Goal: Task Accomplishment & Management: Manage account settings

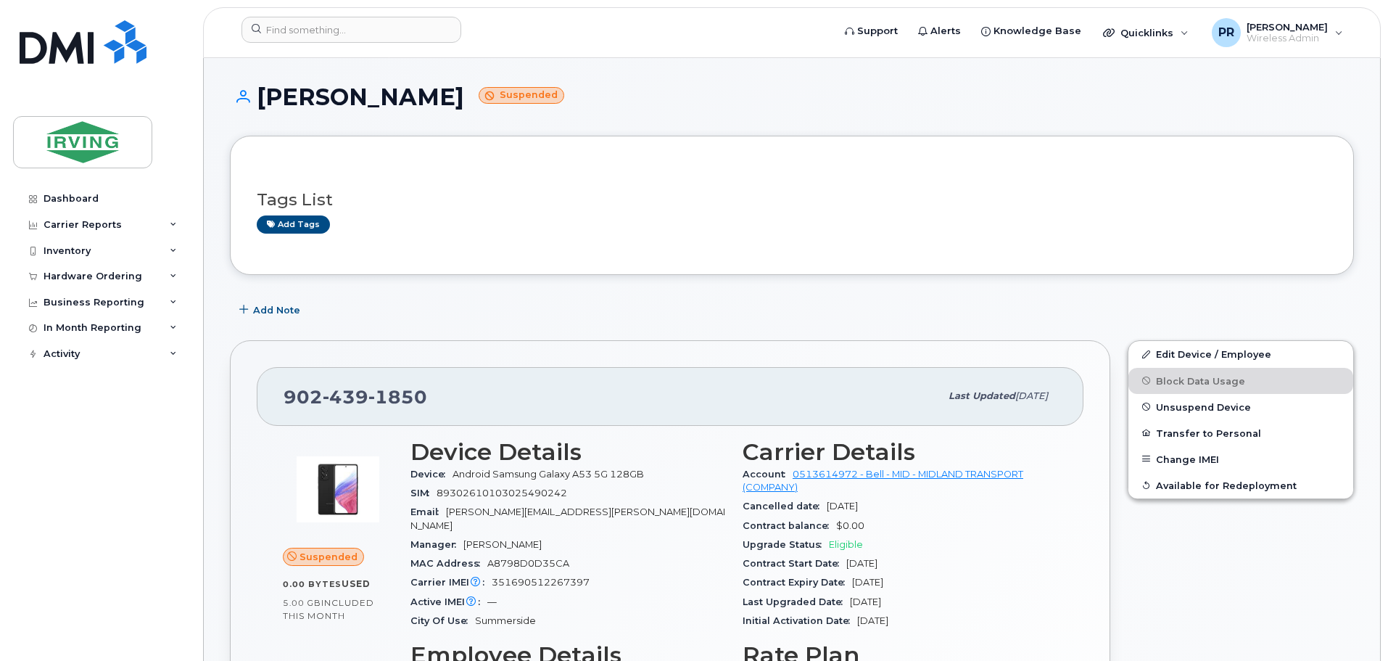
scroll to position [870, 0]
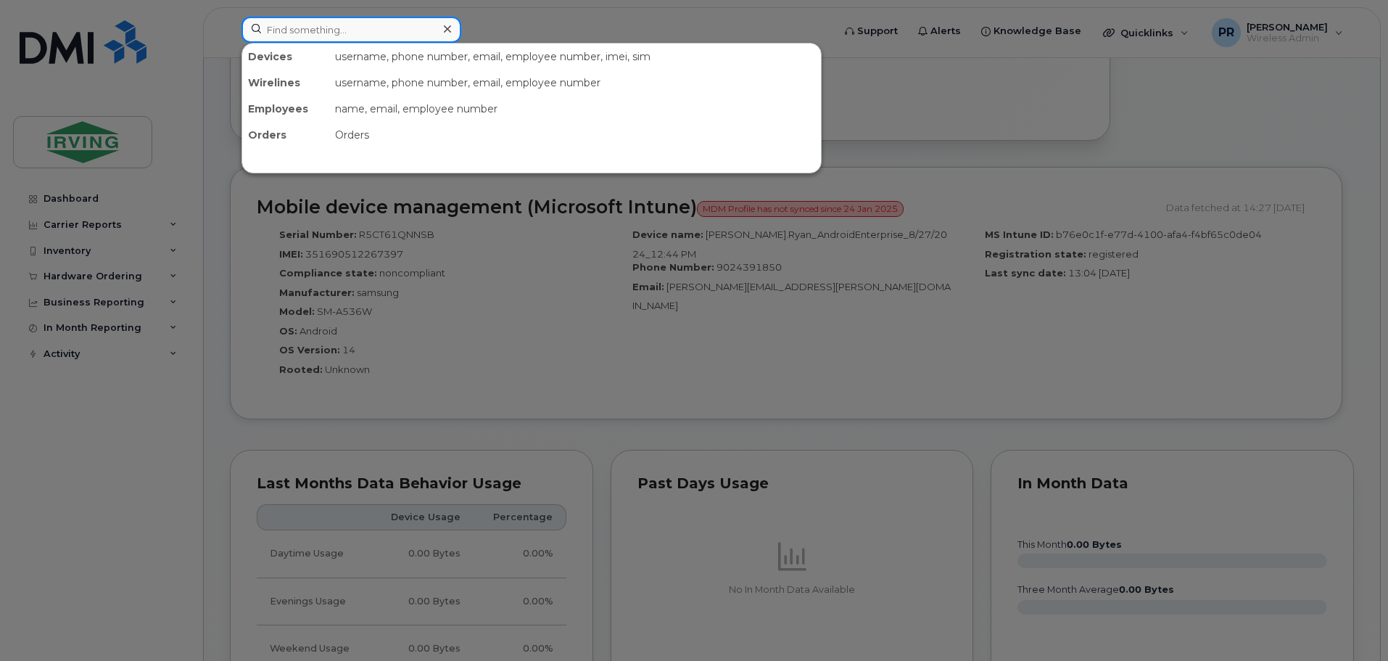
click at [333, 30] on input at bounding box center [351, 30] width 220 height 26
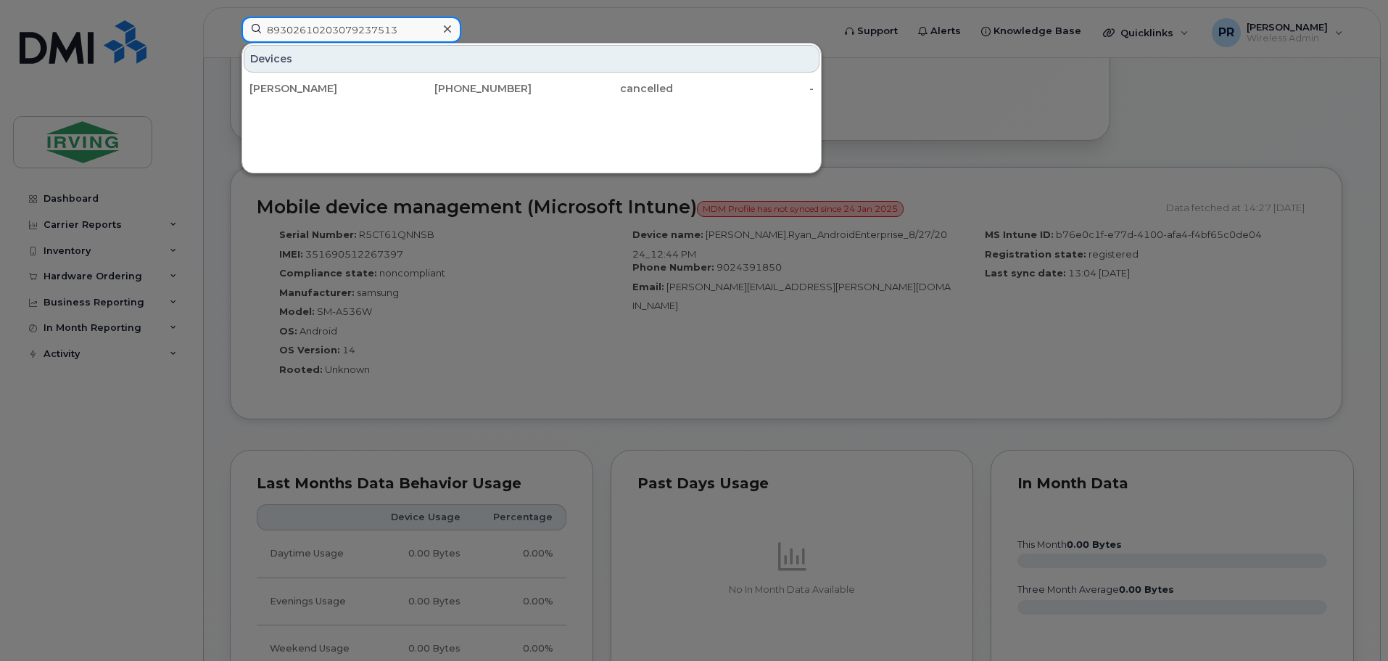
type input "89302610203079237513"
click at [448, 24] on icon at bounding box center [447, 29] width 7 height 12
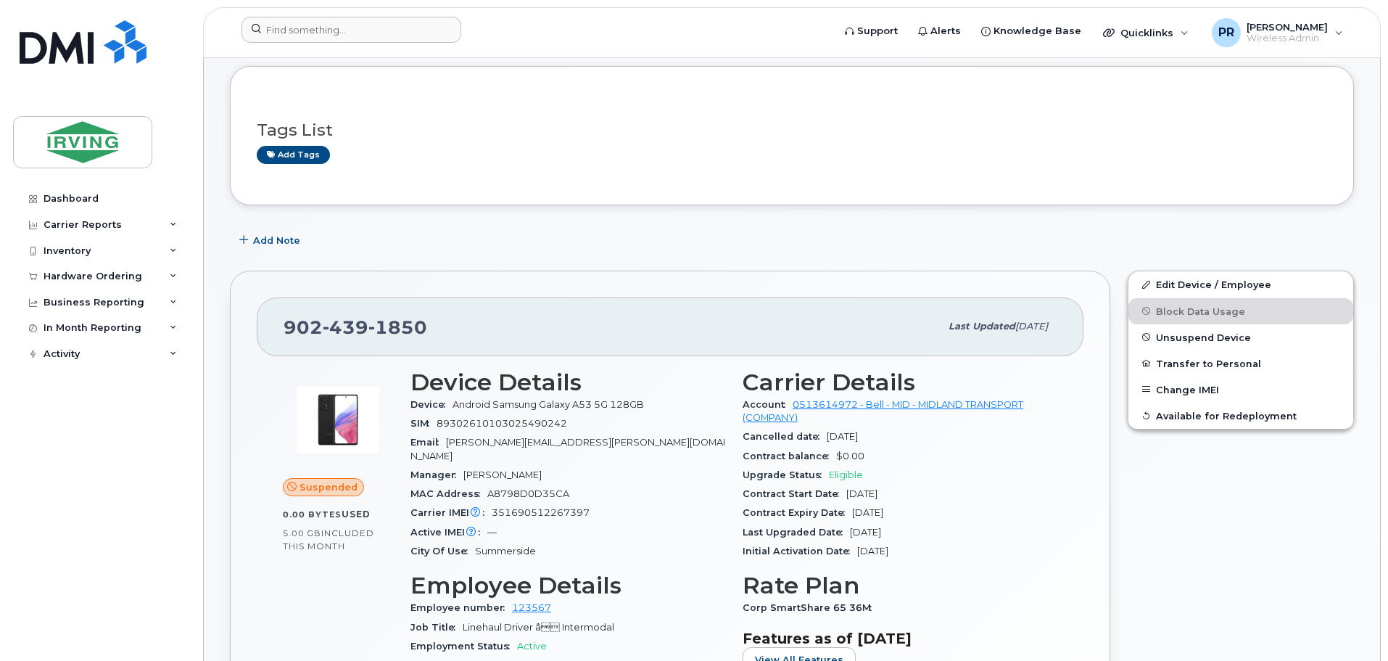
scroll to position [0, 0]
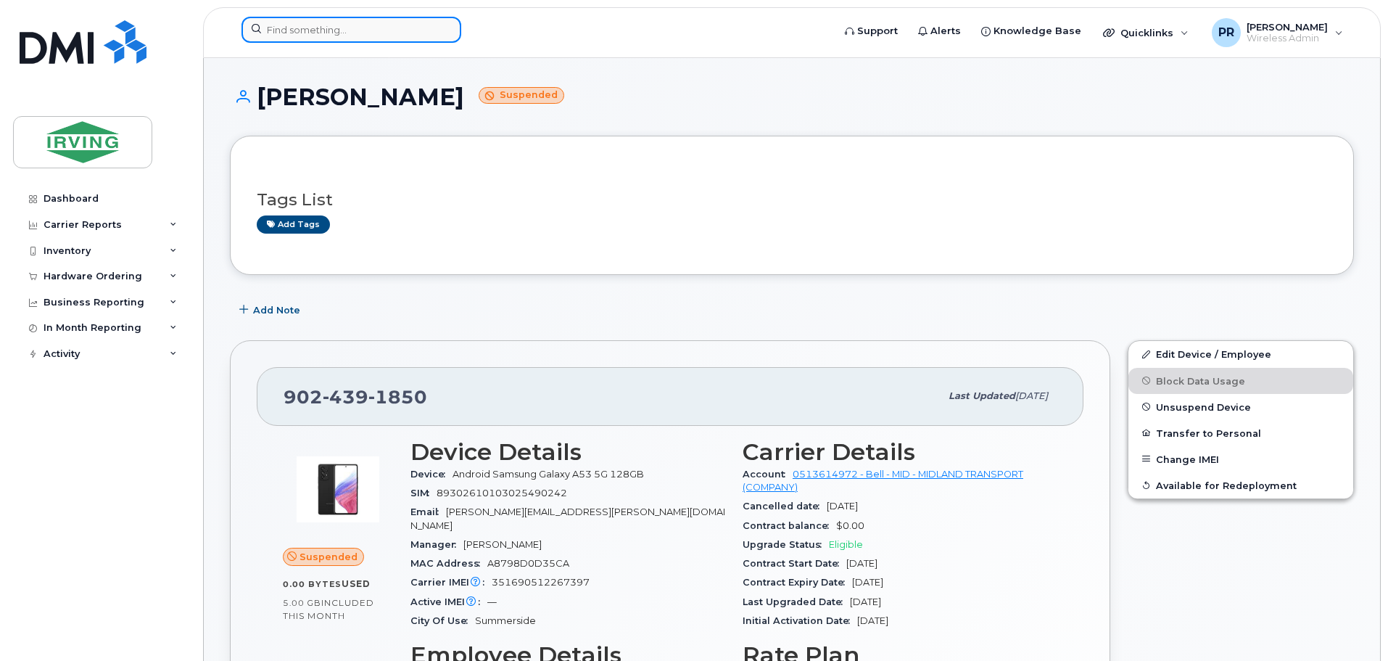
click at [290, 38] on input at bounding box center [351, 30] width 220 height 26
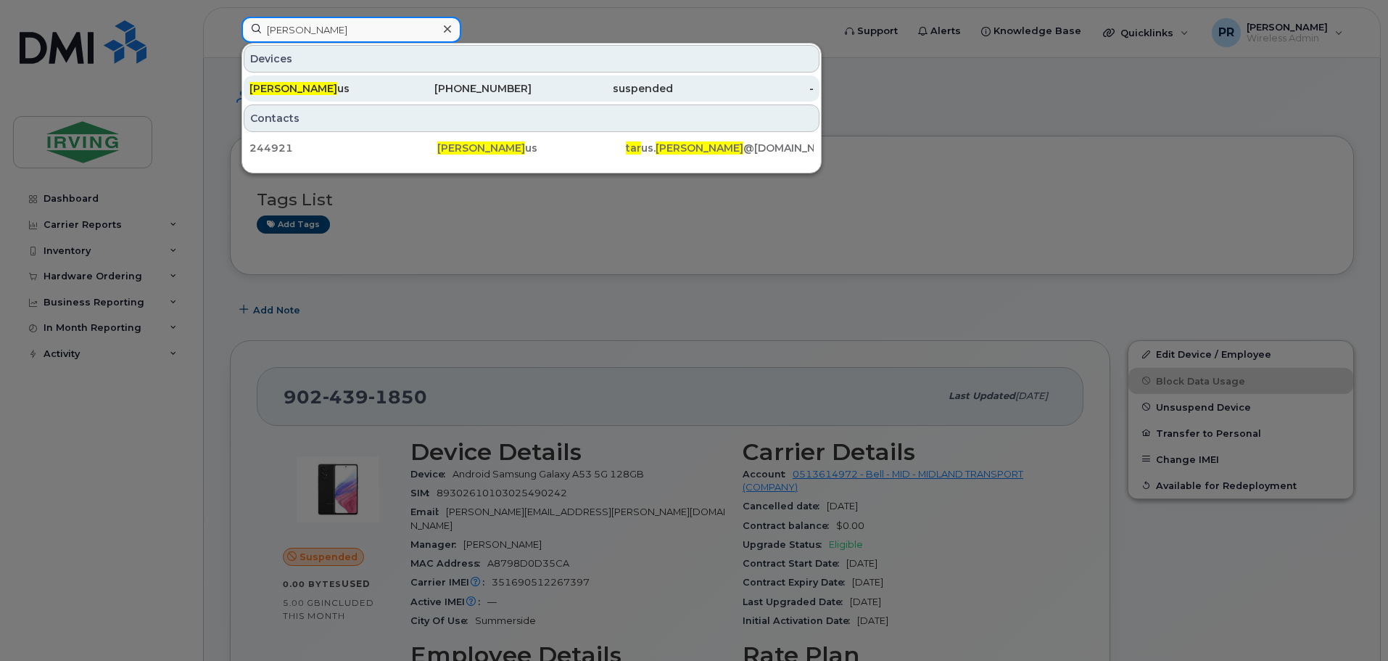
type input "robert tar"
click at [306, 98] on div "Robert Tar us" at bounding box center [319, 88] width 141 height 26
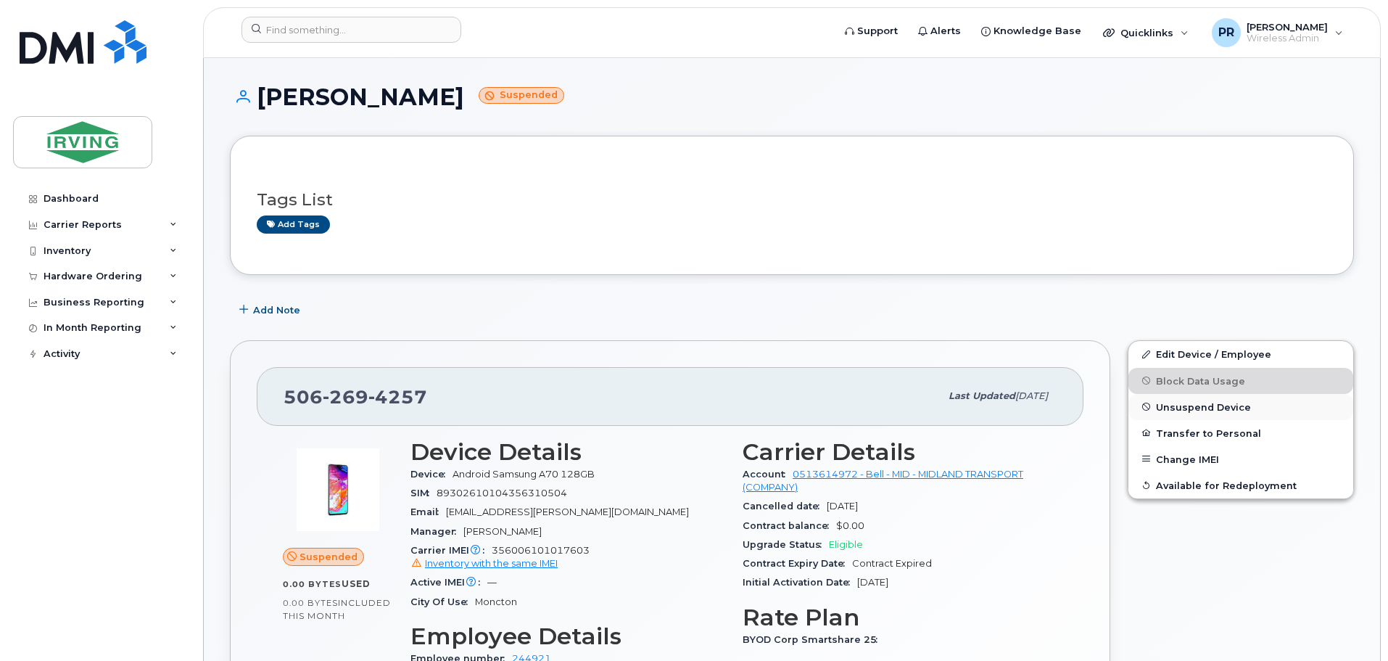
click at [1202, 410] on span "Unsuspend Device" at bounding box center [1203, 406] width 95 height 11
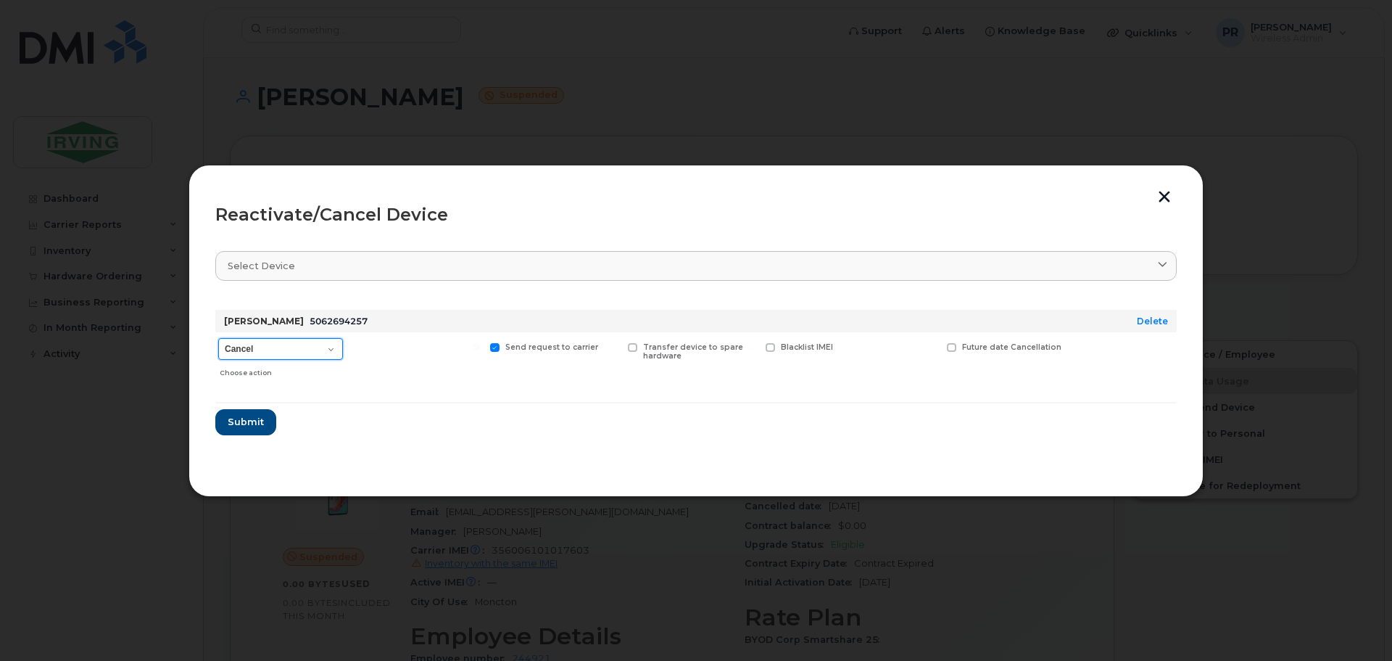
click at [319, 354] on select "Cancel Suspend - Extend Suspension Reactivate" at bounding box center [280, 349] width 125 height 22
select select "[object Object]"
click at [218, 338] on select "Cancel Suspend - Extend Suspension Reactivate" at bounding box center [280, 349] width 125 height 22
click at [248, 417] on span "Submit" at bounding box center [245, 422] width 36 height 14
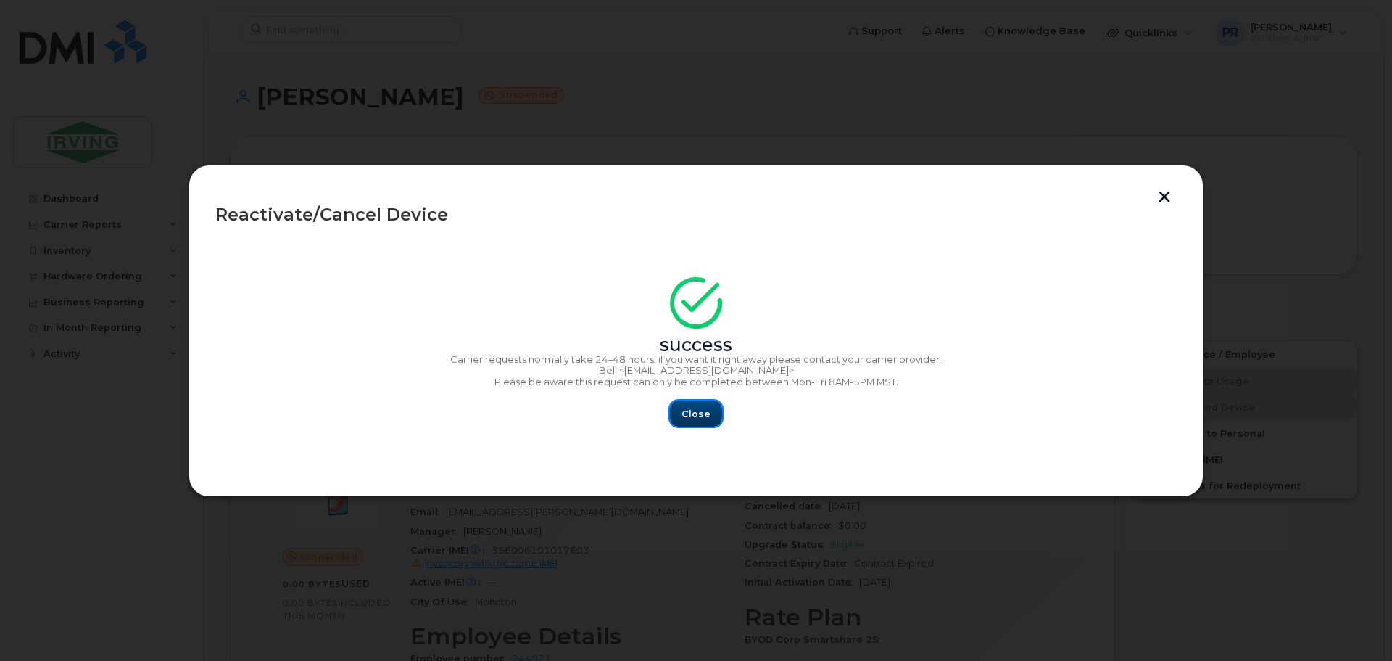
click at [699, 413] on span "Close" at bounding box center [696, 414] width 29 height 14
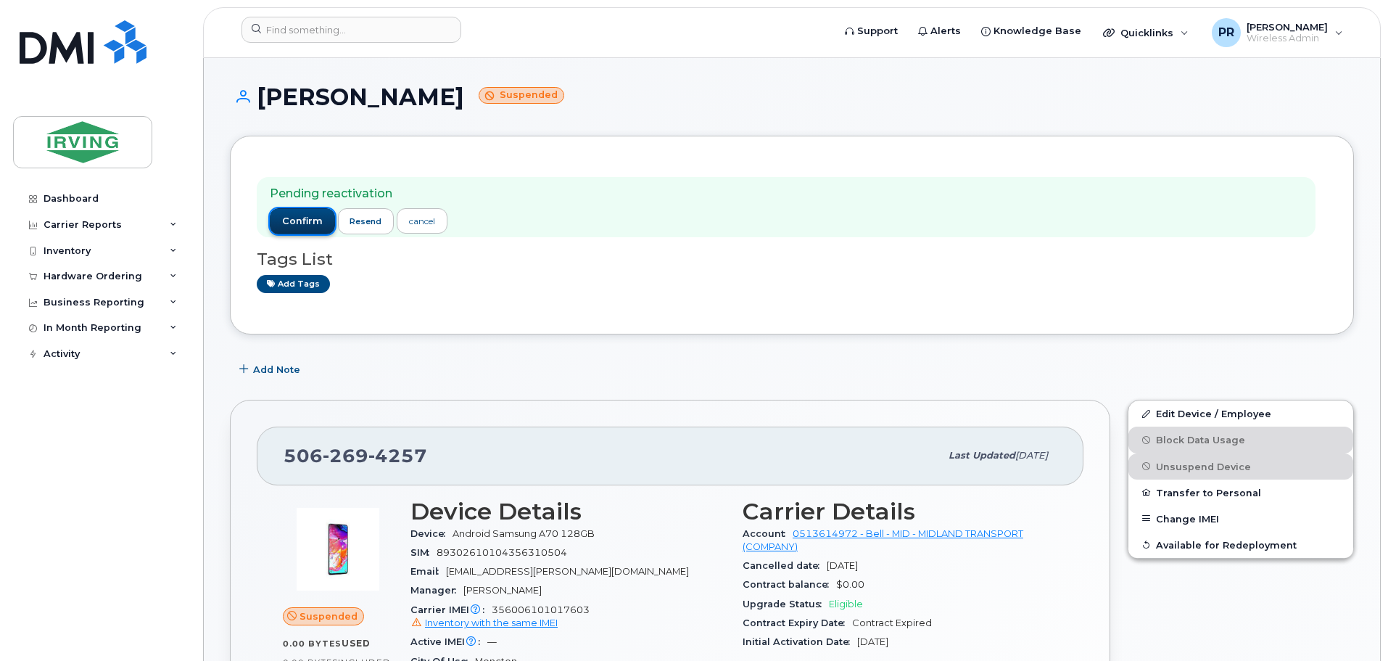
click at [295, 218] on span "confirm" at bounding box center [302, 221] width 41 height 13
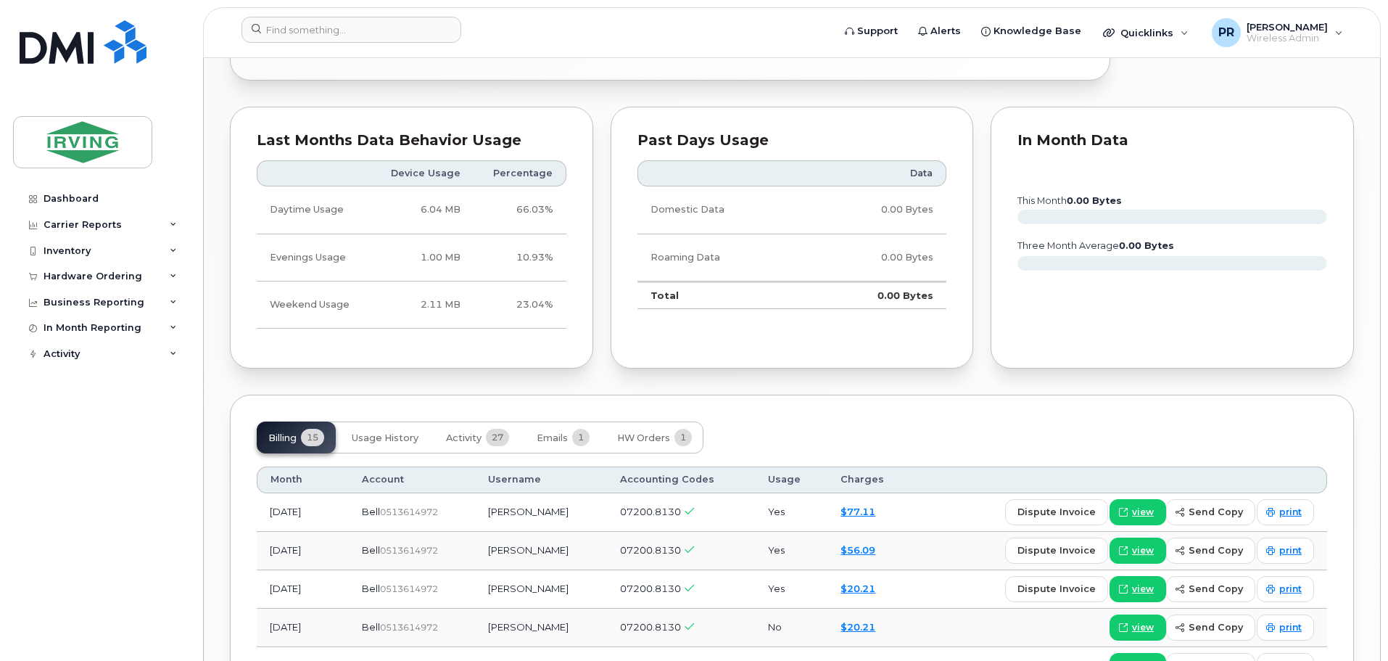
scroll to position [1015, 0]
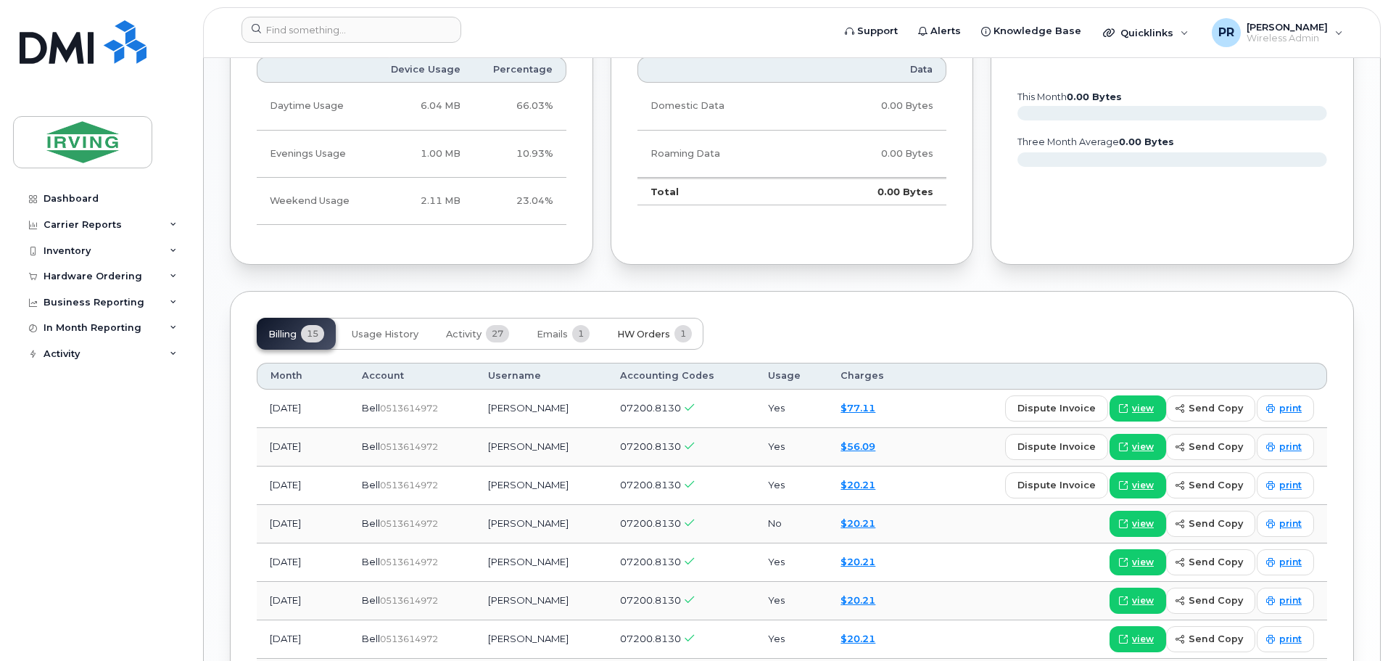
click at [637, 327] on button "HW Orders 1" at bounding box center [655, 334] width 98 height 32
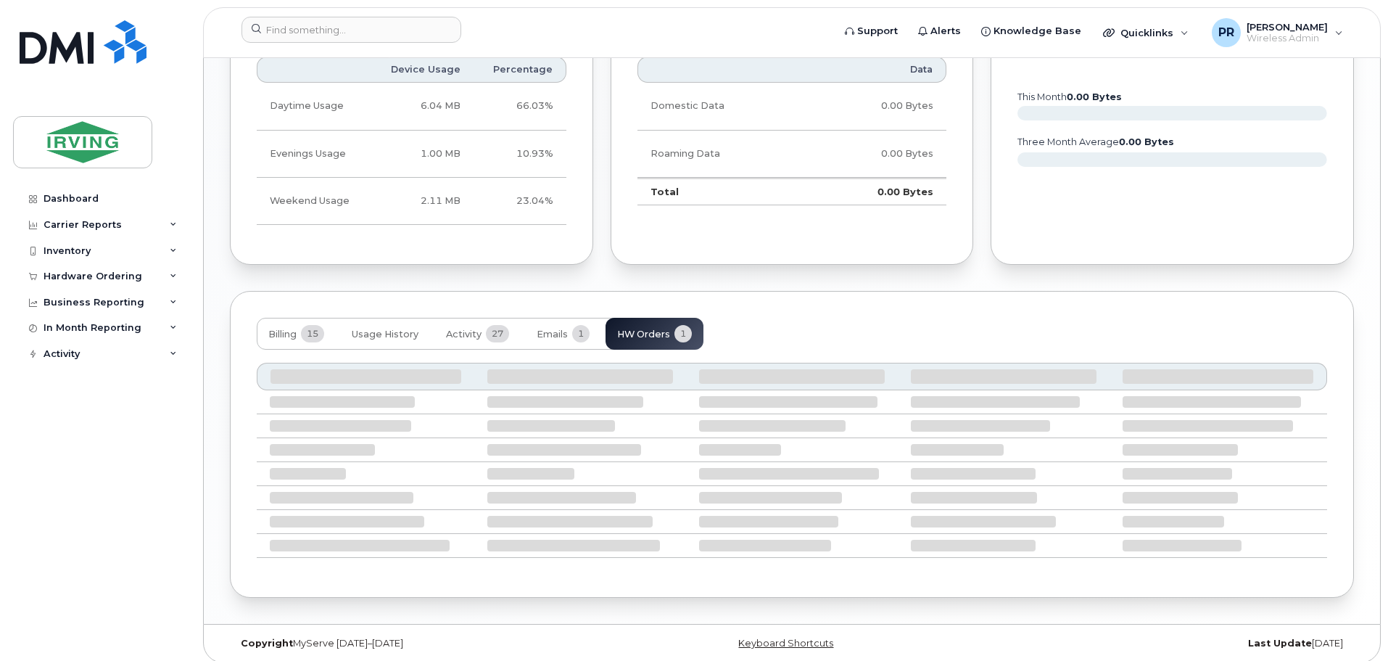
scroll to position [908, 0]
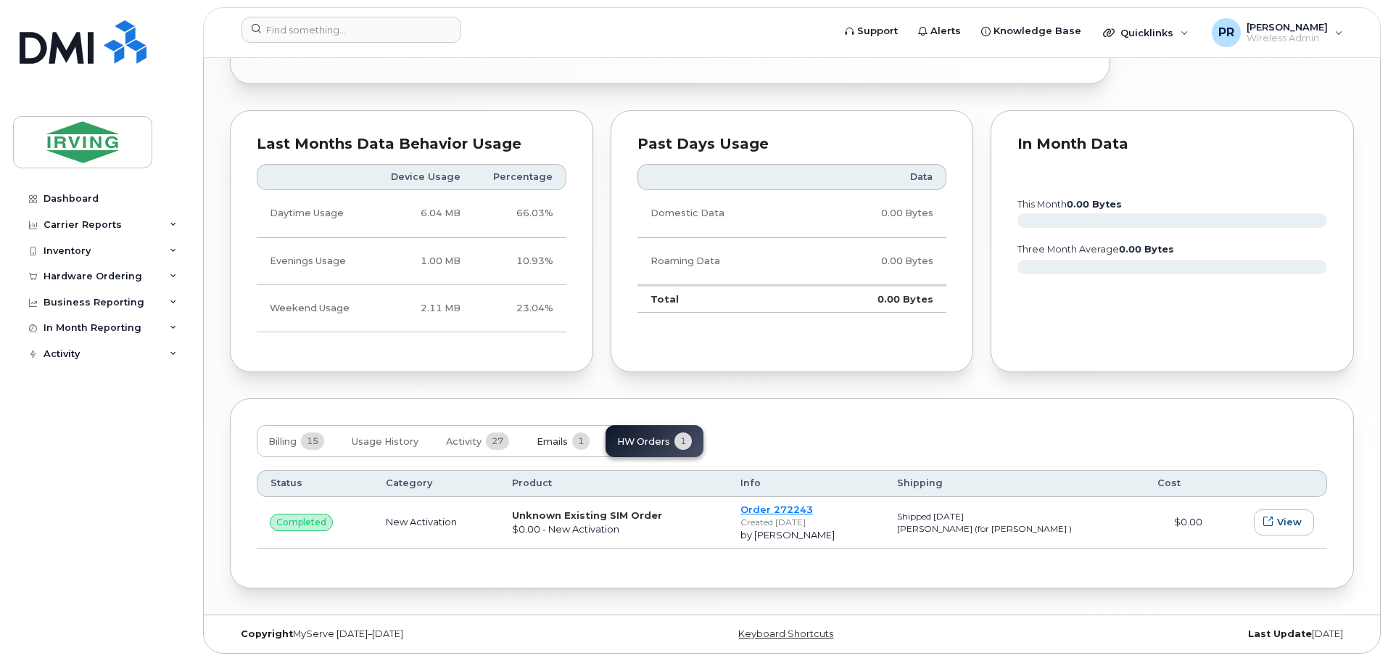
click at [543, 440] on span "Emails" at bounding box center [552, 442] width 31 height 12
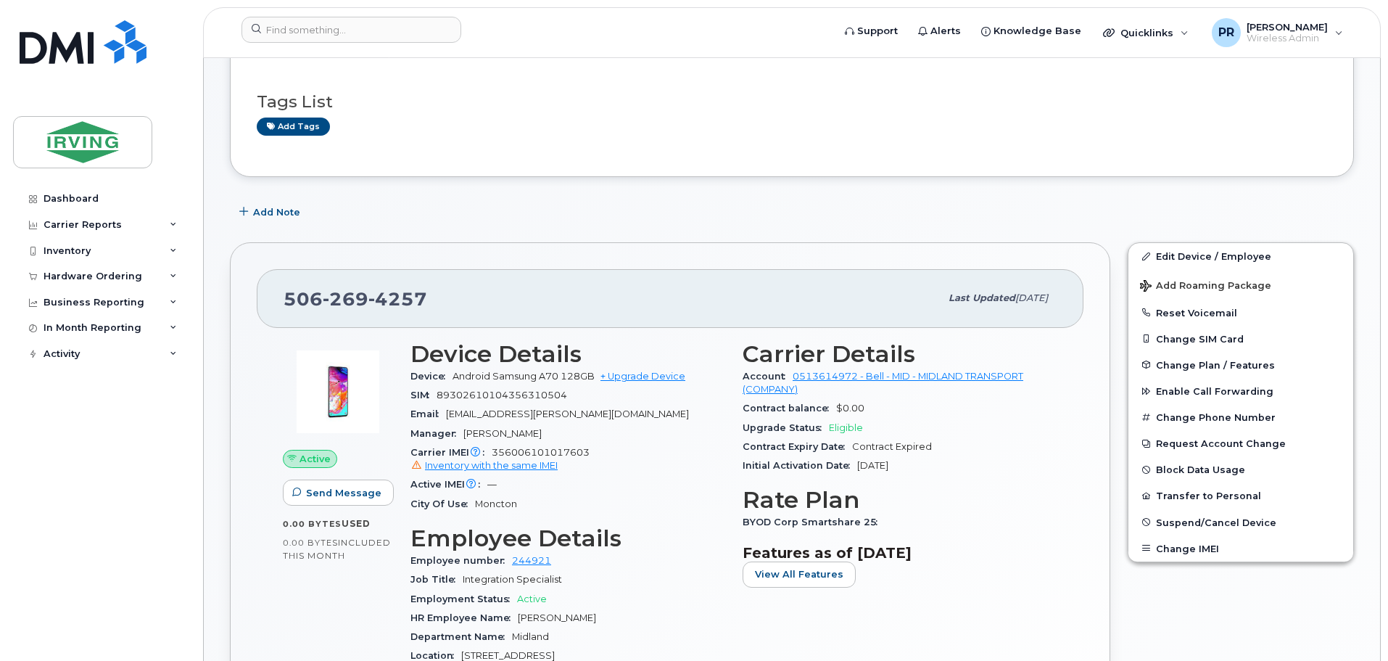
scroll to position [0, 0]
